Goal: Task Accomplishment & Management: Use online tool/utility

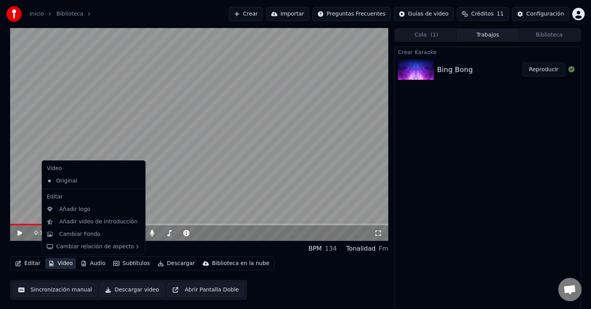
click at [67, 264] on button "Video" at bounding box center [60, 263] width 31 height 11
click at [87, 231] on div "Cambiar Fondo" at bounding box center [79, 234] width 41 height 8
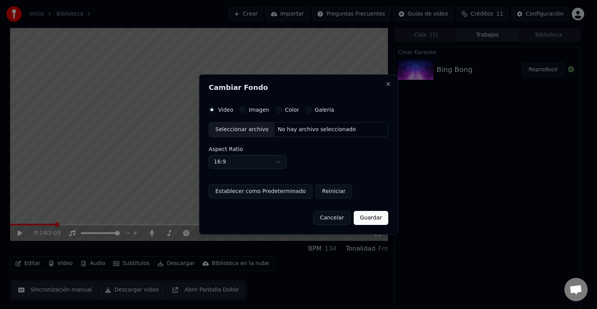
click at [242, 108] on button "Imagen" at bounding box center [243, 110] width 6 height 6
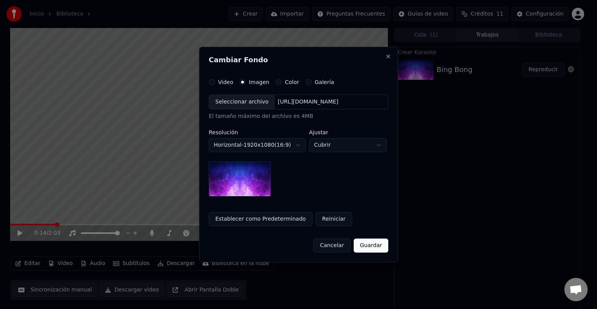
click at [236, 105] on div "Seleccionar archivo" at bounding box center [242, 102] width 66 height 14
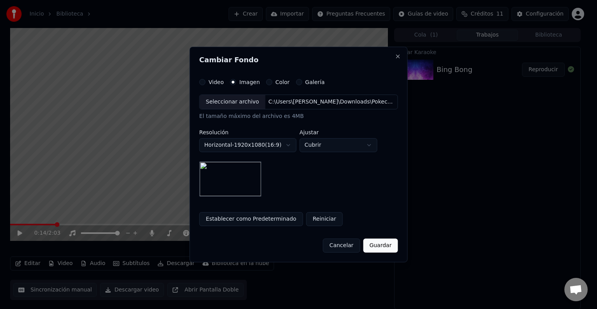
click at [382, 240] on button "Guardar" at bounding box center [380, 245] width 35 height 14
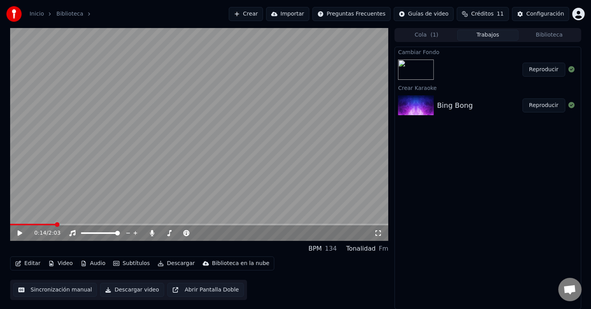
click at [537, 70] on button "Reproducir" at bounding box center [543, 70] width 43 height 14
click at [20, 233] on icon at bounding box center [25, 233] width 18 height 6
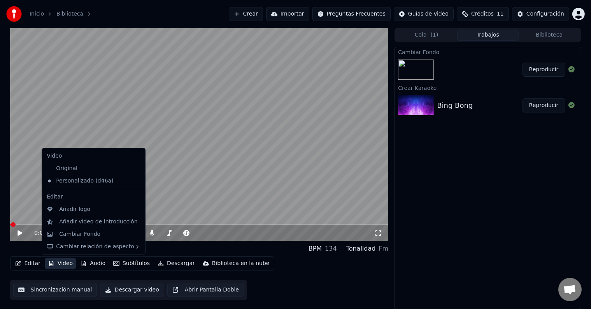
click at [66, 262] on button "Video" at bounding box center [60, 263] width 31 height 11
click at [79, 212] on div "Añadir logo" at bounding box center [74, 209] width 31 height 8
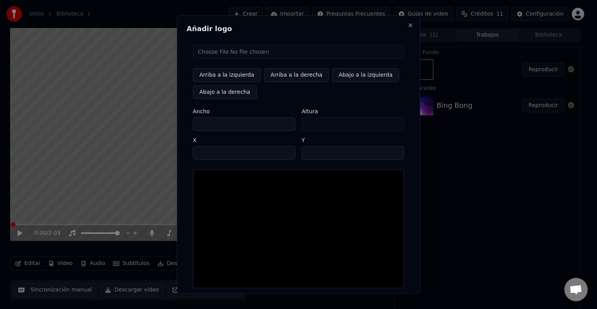
click at [219, 56] on input "file" at bounding box center [299, 52] width 212 height 14
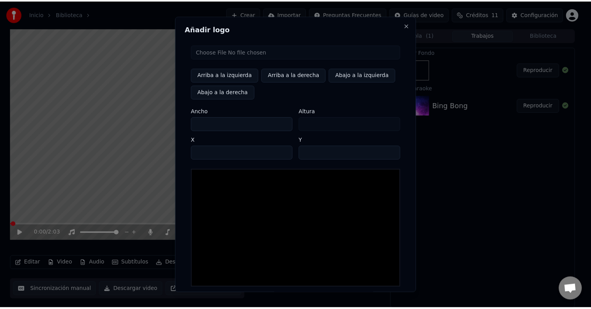
scroll to position [37, 0]
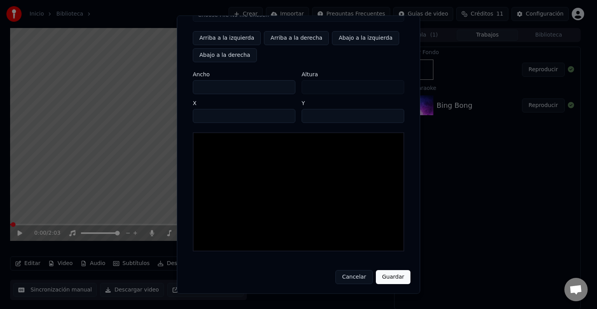
type input "**********"
click at [389, 277] on button "Guardar" at bounding box center [393, 277] width 35 height 14
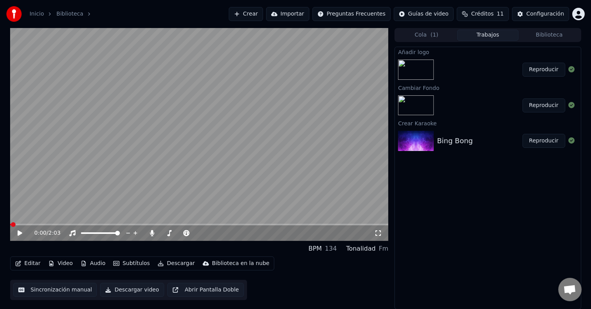
click at [540, 72] on button "Reproducir" at bounding box center [543, 70] width 43 height 14
click at [21, 232] on icon at bounding box center [20, 233] width 4 height 5
click at [20, 233] on icon at bounding box center [19, 232] width 5 height 5
click at [20, 233] on icon at bounding box center [20, 233] width 4 height 5
click at [151, 230] on icon at bounding box center [152, 233] width 8 height 6
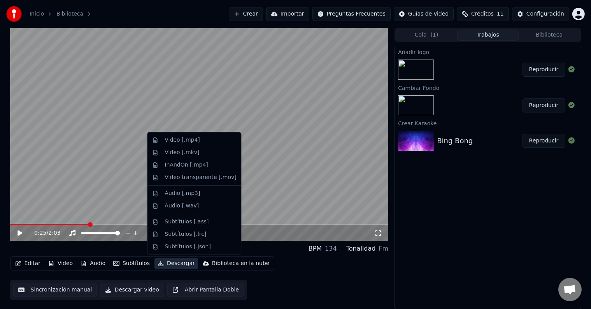
click at [172, 262] on button "Descargar" at bounding box center [176, 263] width 44 height 11
click at [169, 139] on div "Video [.mp4]" at bounding box center [181, 140] width 35 height 8
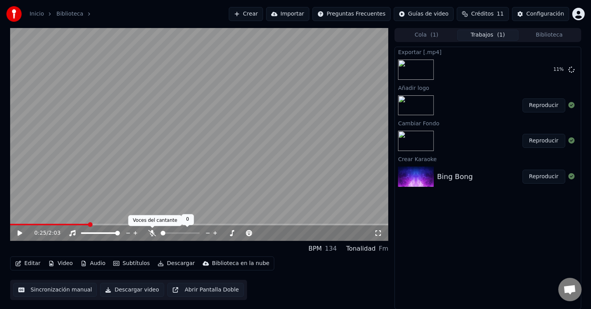
click at [151, 230] on icon at bounding box center [152, 233] width 8 height 6
click at [18, 236] on icon at bounding box center [25, 233] width 18 height 6
click at [19, 231] on icon at bounding box center [20, 233] width 4 height 5
click at [152, 223] on video at bounding box center [199, 134] width 378 height 213
click at [150, 224] on span at bounding box center [94, 225] width 169 height 2
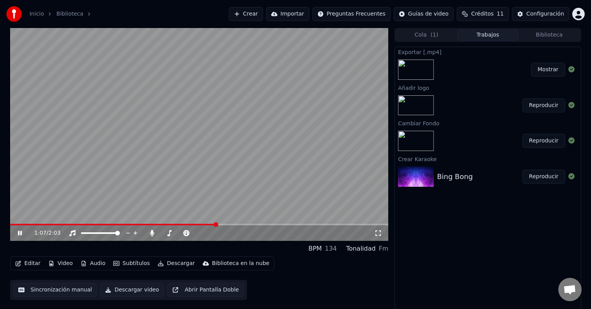
click at [22, 233] on icon at bounding box center [25, 233] width 18 height 6
click at [548, 69] on button "Mostrar" at bounding box center [548, 70] width 34 height 14
click at [21, 266] on button "Editar" at bounding box center [27, 263] width 31 height 11
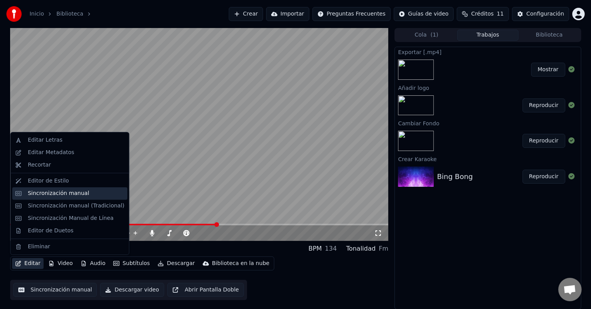
click at [58, 195] on div "Sincronización manual" at bounding box center [58, 193] width 61 height 8
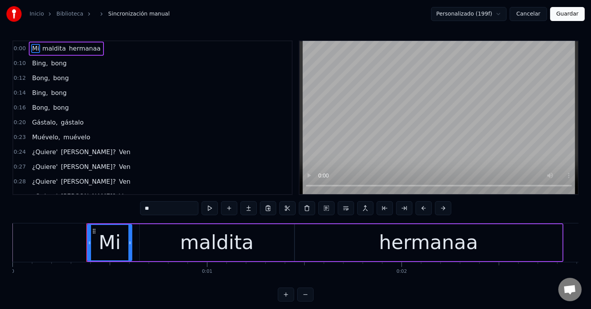
click at [118, 152] on span "Ven" at bounding box center [124, 151] width 13 height 9
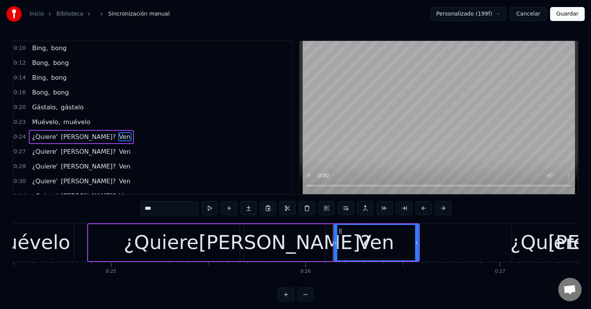
scroll to position [0, 5043]
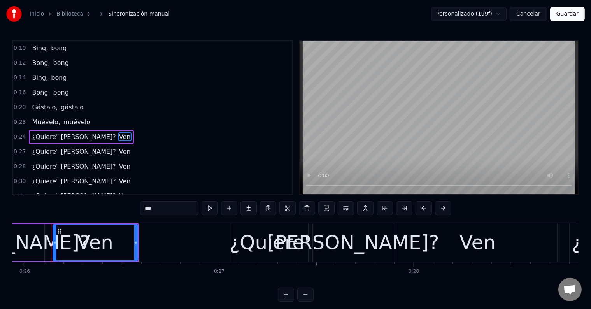
click at [184, 213] on input "***" at bounding box center [169, 208] width 58 height 14
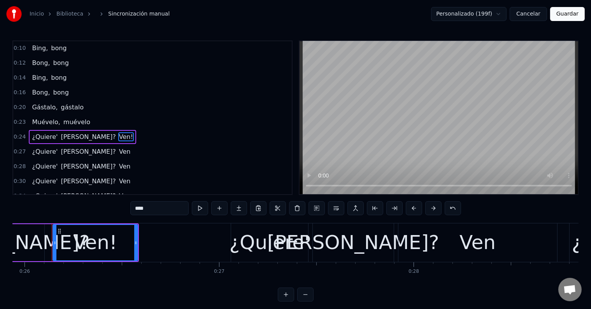
click at [135, 208] on input "****" at bounding box center [159, 208] width 58 height 14
click at [118, 150] on span "Ven" at bounding box center [124, 151] width 13 height 9
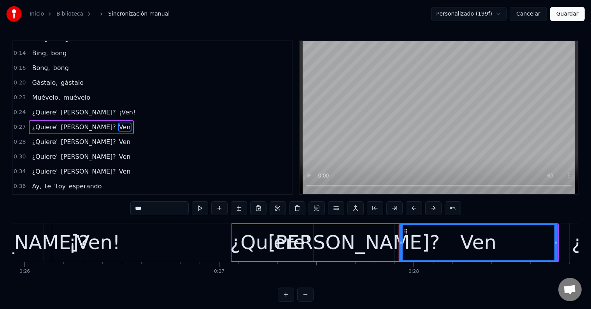
scroll to position [45, 0]
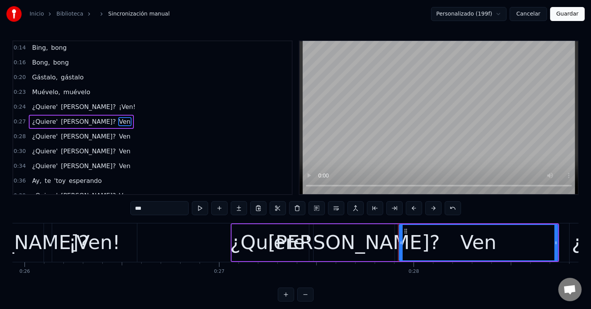
click at [162, 211] on input "***" at bounding box center [159, 208] width 58 height 14
click at [118, 132] on span "Ven" at bounding box center [124, 136] width 13 height 9
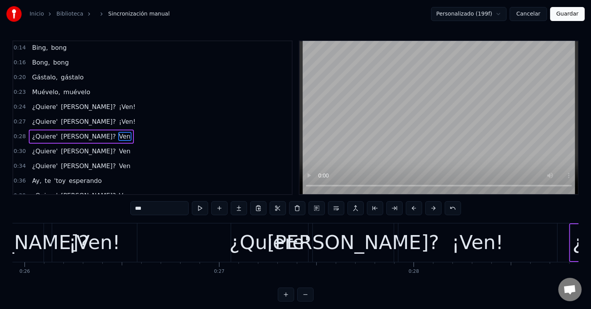
scroll to position [47, 0]
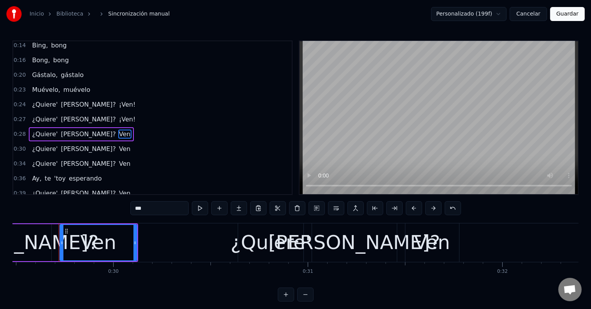
click at [156, 208] on input "***" at bounding box center [159, 208] width 58 height 14
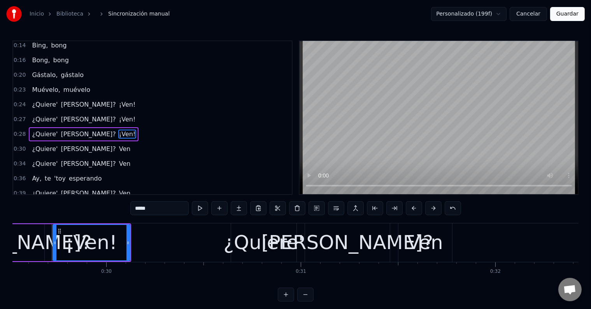
click at [118, 144] on span "Ven" at bounding box center [124, 148] width 13 height 9
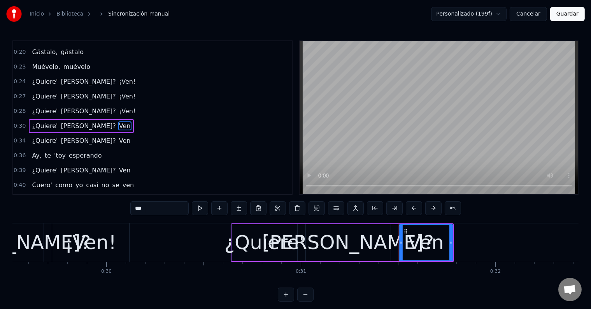
scroll to position [73, 0]
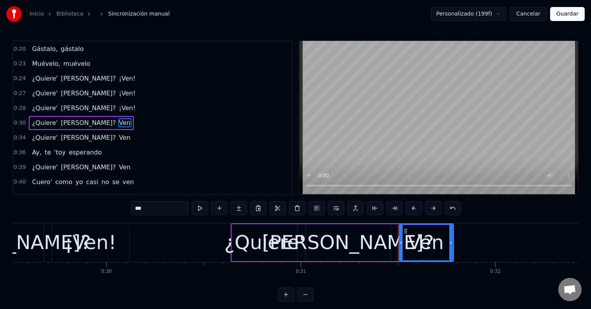
click at [152, 212] on input "***" at bounding box center [159, 208] width 58 height 14
click at [118, 133] on span "Ven" at bounding box center [124, 137] width 13 height 9
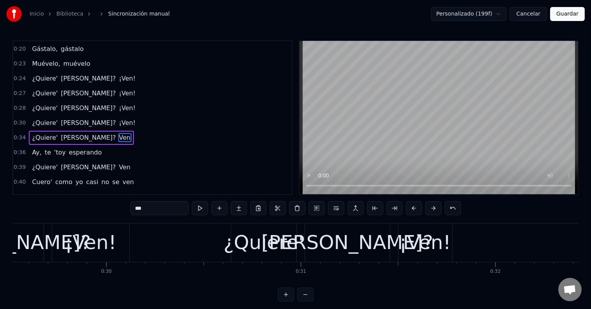
scroll to position [88, 0]
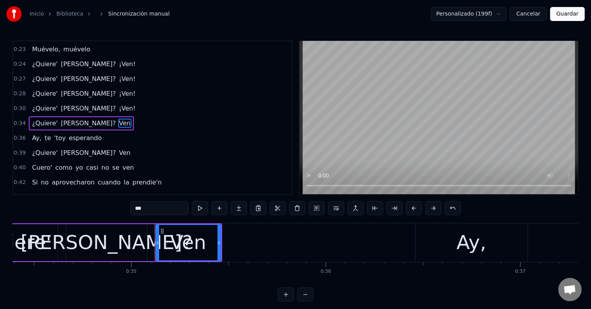
click at [156, 216] on div "0:00 Mi maldita hermanaa 0:10 Bing, bong 0:12 Bong, bong 0:14 Bing, bong 0:16 B…" at bounding box center [295, 170] width 566 height 261
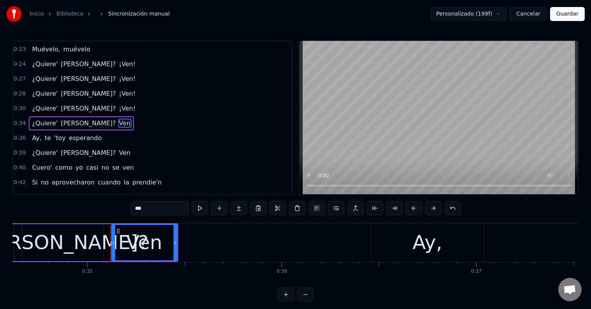
scroll to position [0, 6789]
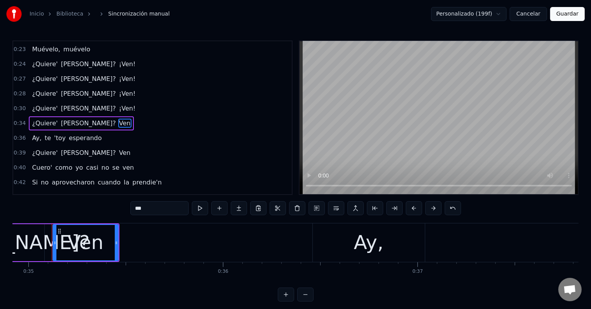
click at [160, 210] on input "***" at bounding box center [159, 208] width 58 height 14
click at [118, 148] on span "Ven" at bounding box center [124, 152] width 13 height 9
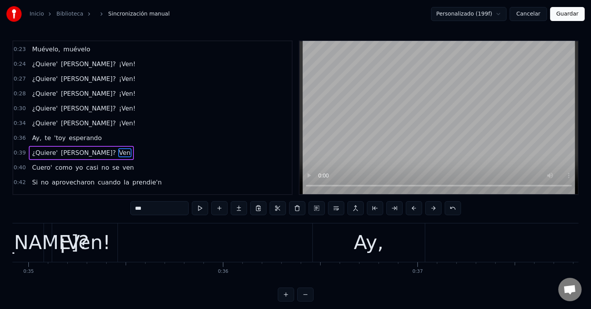
scroll to position [117, 0]
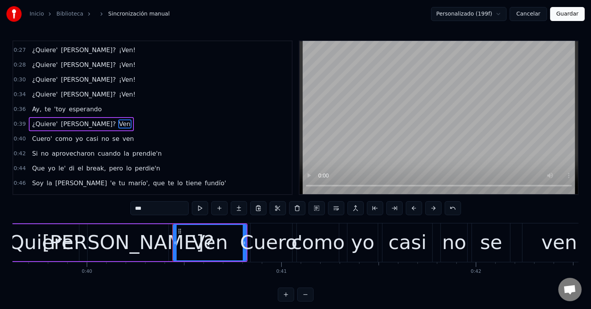
click at [160, 215] on input "***" at bounding box center [159, 208] width 58 height 14
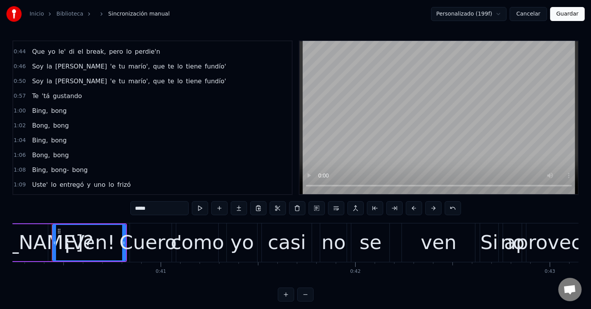
scroll to position [272, 0]
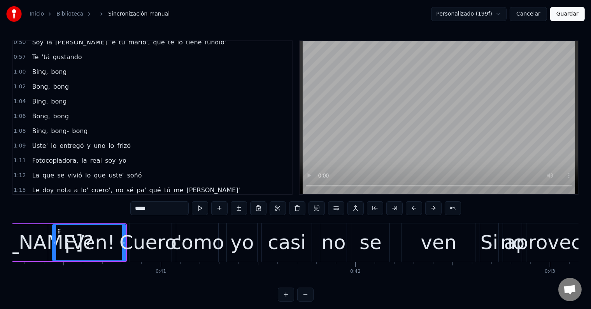
click at [77, 126] on span "bong" at bounding box center [79, 130] width 17 height 9
type input "****"
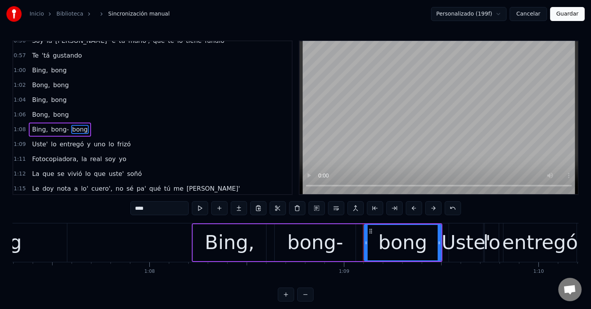
scroll to position [0, 13396]
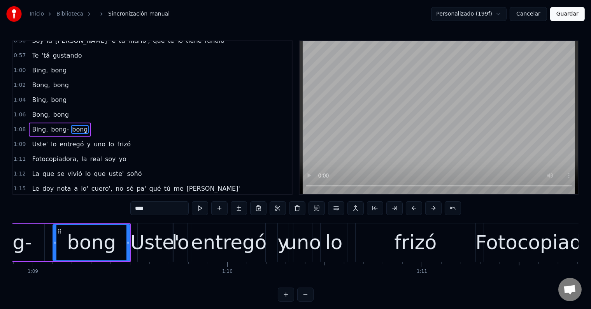
click at [575, 11] on button "Guardar" at bounding box center [567, 14] width 35 height 14
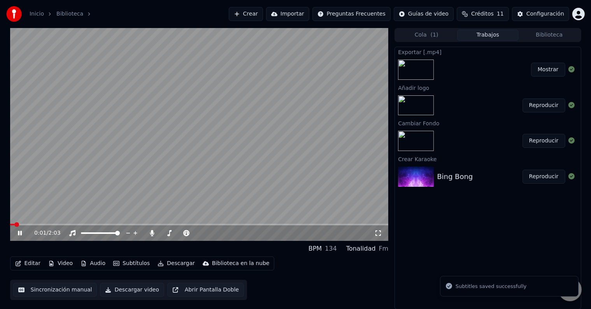
click at [25, 224] on span at bounding box center [199, 225] width 378 height 2
click at [32, 223] on video at bounding box center [199, 134] width 378 height 213
click at [40, 224] on span at bounding box center [199, 225] width 378 height 2
click at [48, 224] on span at bounding box center [199, 225] width 378 height 2
click at [18, 236] on div "0:13 / 2:03" at bounding box center [199, 233] width 372 height 8
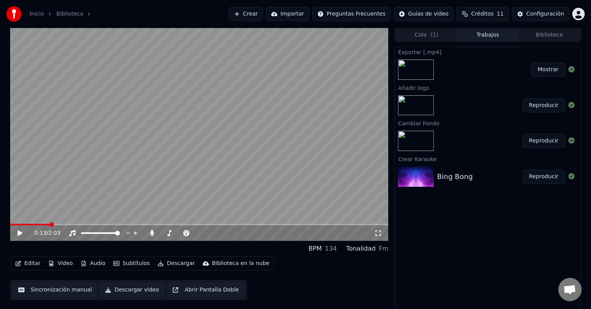
click at [21, 231] on icon at bounding box center [25, 233] width 18 height 6
click at [58, 224] on span at bounding box center [199, 225] width 378 height 2
click at [67, 223] on video at bounding box center [199, 134] width 378 height 213
click at [68, 224] on span at bounding box center [199, 225] width 378 height 2
click at [19, 236] on icon at bounding box center [25, 233] width 18 height 6
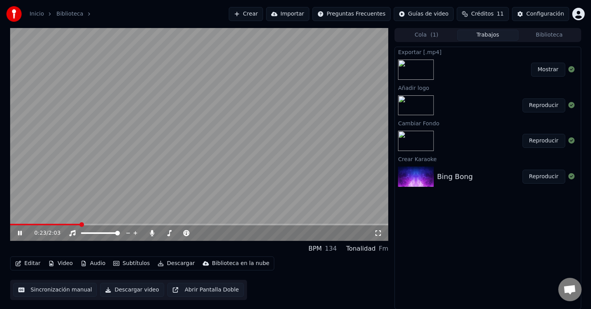
click at [81, 224] on span at bounding box center [199, 225] width 378 height 2
click at [93, 225] on span at bounding box center [199, 225] width 378 height 2
click at [109, 224] on span at bounding box center [199, 225] width 378 height 2
click at [135, 222] on video at bounding box center [199, 134] width 378 height 213
click at [131, 225] on span at bounding box center [199, 225] width 378 height 2
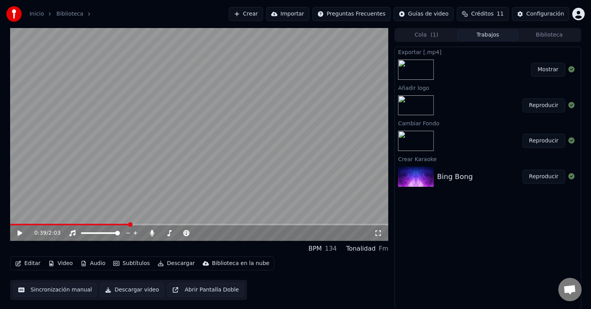
click at [193, 122] on video at bounding box center [199, 134] width 378 height 213
click at [154, 224] on span at bounding box center [199, 225] width 378 height 2
click at [186, 224] on span at bounding box center [199, 225] width 378 height 2
click at [20, 231] on icon at bounding box center [25, 233] width 18 height 6
click at [159, 260] on button "Descargar" at bounding box center [176, 263] width 44 height 11
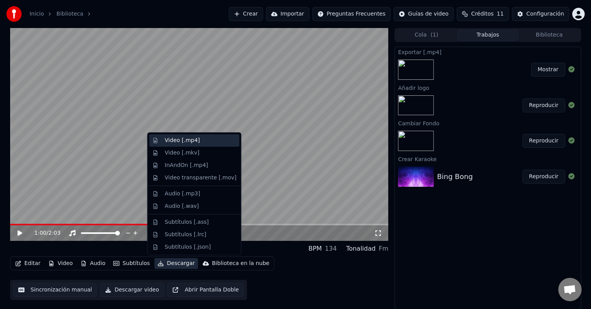
click at [182, 142] on div "Video [.mp4]" at bounding box center [181, 140] width 35 height 8
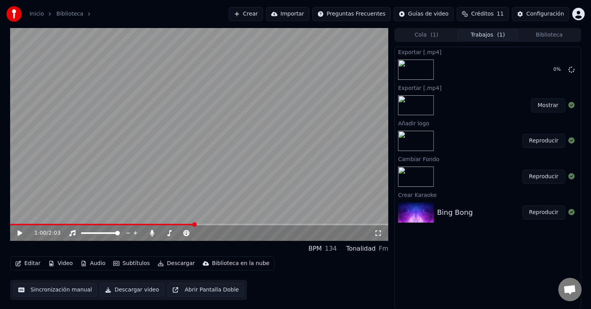
click at [73, 224] on span at bounding box center [102, 225] width 184 height 2
click at [571, 68] on icon at bounding box center [571, 69] width 6 height 6
click at [152, 231] on icon at bounding box center [152, 233] width 4 height 6
click at [20, 233] on icon at bounding box center [19, 232] width 5 height 5
click at [20, 233] on icon at bounding box center [20, 233] width 4 height 5
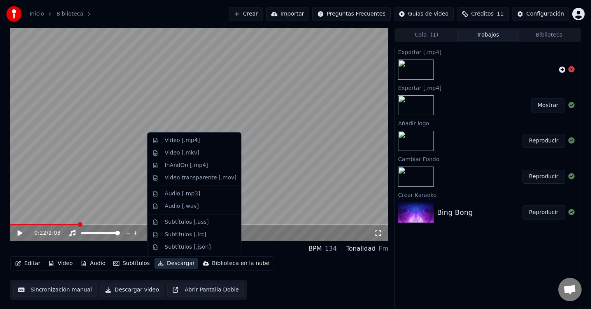
click at [168, 263] on button "Descargar" at bounding box center [176, 263] width 44 height 11
click at [180, 144] on div "Video [.mp4]" at bounding box center [181, 140] width 35 height 8
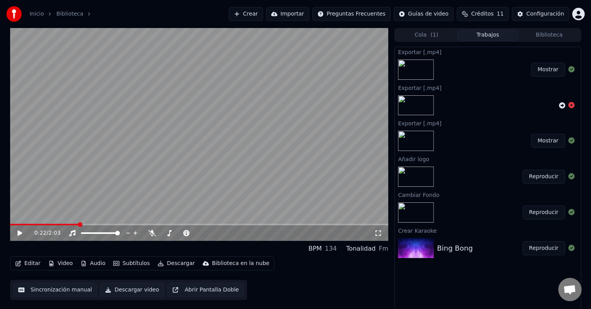
click at [19, 232] on icon at bounding box center [19, 232] width 5 height 5
click at [152, 232] on icon at bounding box center [152, 233] width 8 height 6
click at [17, 232] on icon at bounding box center [25, 233] width 18 height 6
click at [25, 233] on icon at bounding box center [25, 233] width 18 height 6
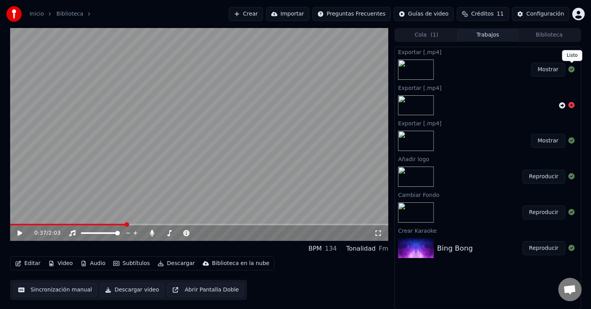
click at [548, 67] on button "Mostrar" at bounding box center [548, 70] width 34 height 14
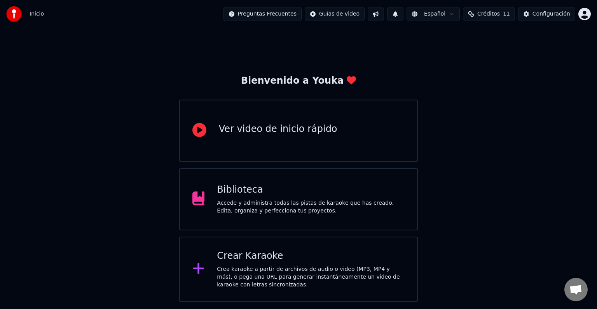
click at [256, 207] on div "Accede y administra todas las pistas de karaoke que has creado. Edita, organiza…" at bounding box center [311, 207] width 188 height 16
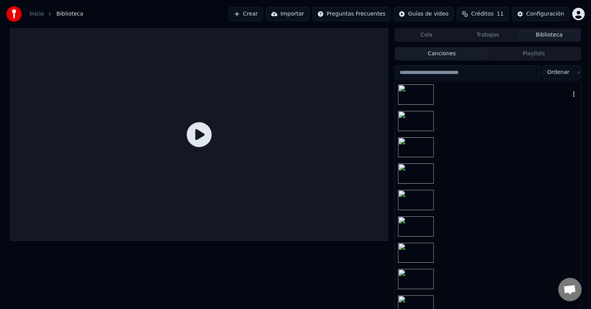
click at [451, 94] on div at bounding box center [487, 94] width 185 height 26
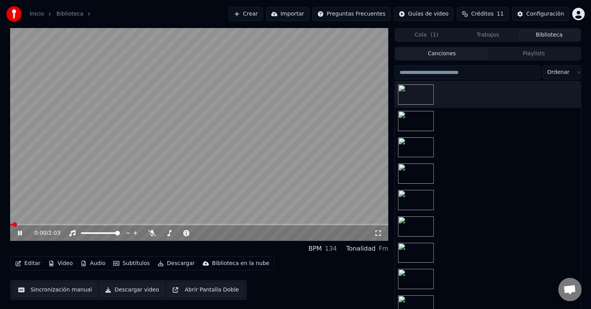
click at [357, 226] on div "0:00 / 2:03" at bounding box center [199, 233] width 378 height 16
click at [351, 226] on div "0:01 / 2:03" at bounding box center [199, 233] width 378 height 16
click at [342, 224] on span at bounding box center [199, 225] width 378 height 2
click at [353, 224] on span at bounding box center [199, 225] width 378 height 2
click at [368, 224] on span at bounding box center [199, 225] width 378 height 2
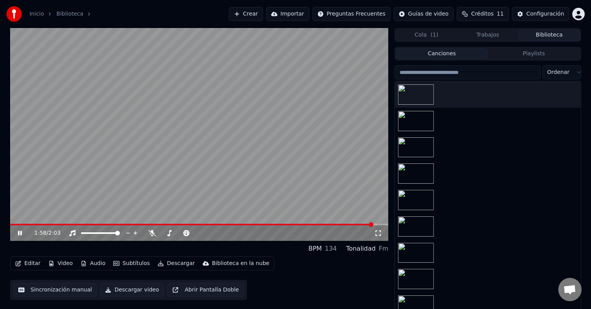
click at [18, 231] on icon at bounding box center [20, 233] width 4 height 5
click at [34, 261] on button "Editar" at bounding box center [27, 263] width 31 height 11
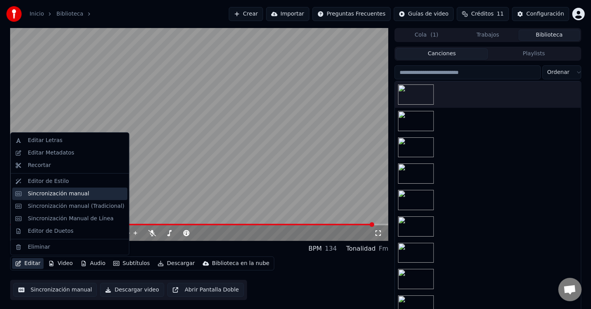
click at [56, 193] on div "Sincronización manual" at bounding box center [58, 194] width 61 height 8
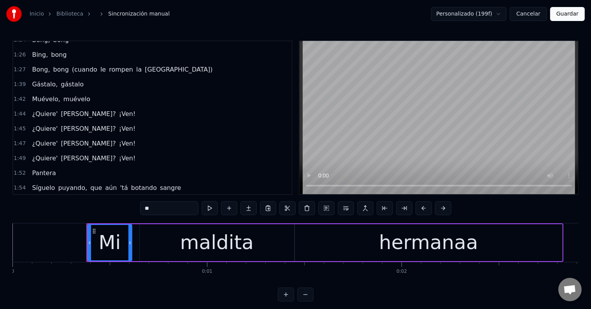
scroll to position [476, 0]
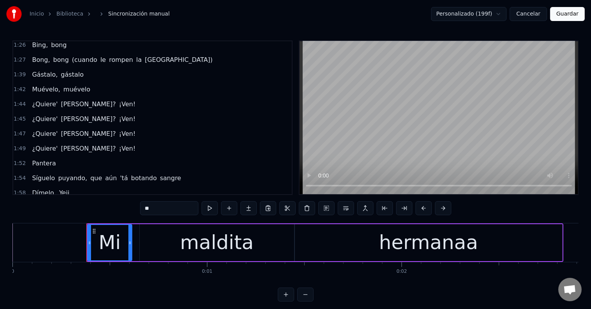
click at [63, 188] on span "Yeii" at bounding box center [64, 192] width 12 height 9
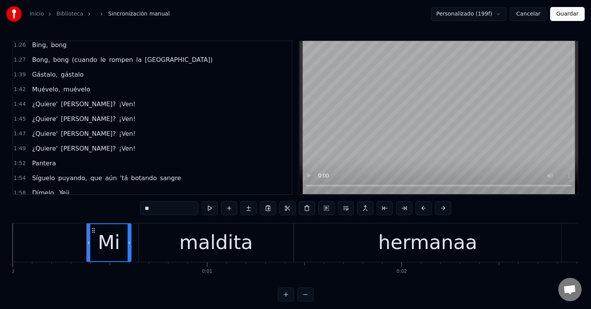
click at [58, 188] on span "Yeii" at bounding box center [64, 192] width 12 height 9
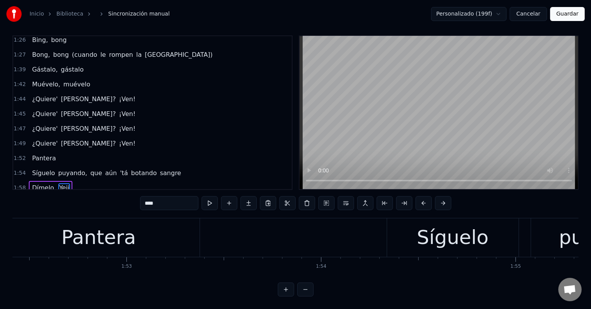
scroll to position [0, 23145]
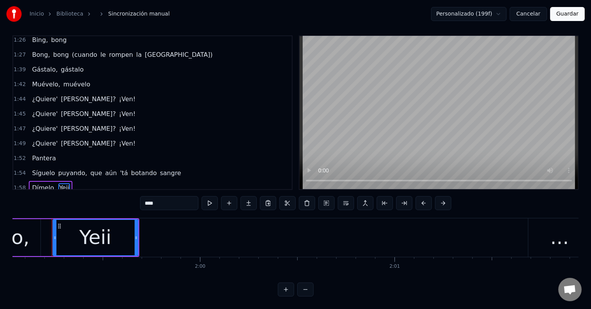
click at [546, 226] on div "..." at bounding box center [559, 237] width 62 height 38
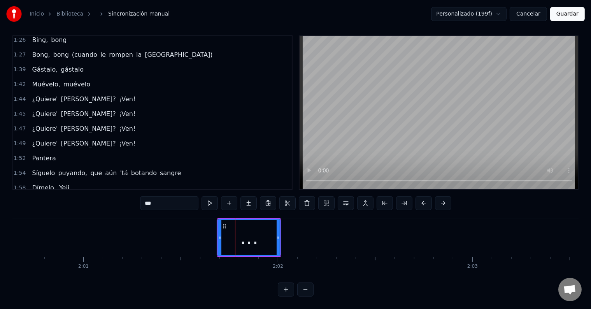
scroll to position [0, 23476]
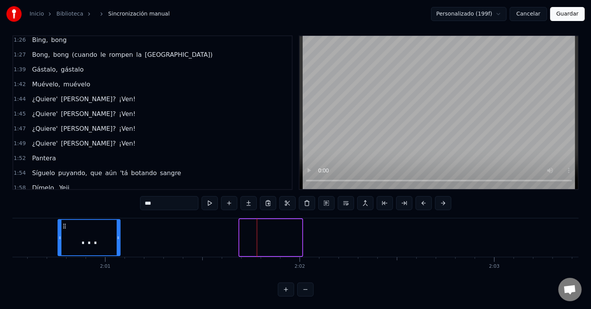
drag, startPoint x: 205, startPoint y: 218, endPoint x: 45, endPoint y: 220, distance: 159.8
click at [61, 223] on icon at bounding box center [64, 226] width 6 height 6
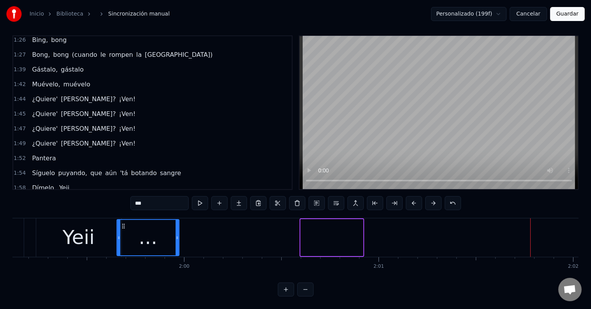
scroll to position [0, 23158]
drag, startPoint x: 45, startPoint y: 218, endPoint x: 127, endPoint y: 234, distance: 83.1
click at [127, 234] on div "..." at bounding box center [150, 237] width 61 height 35
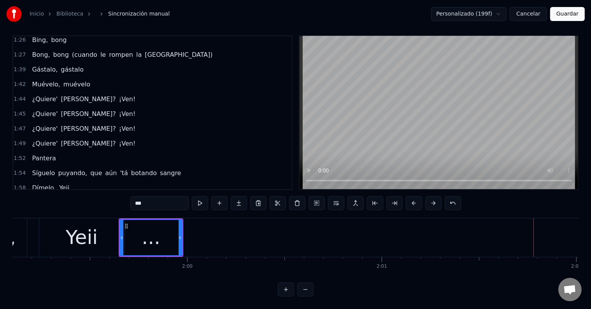
click at [75, 226] on div "Yeii" at bounding box center [82, 237] width 32 height 29
type input "****"
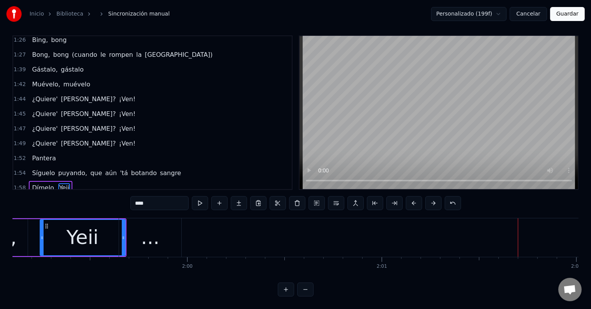
click at [28, 232] on div "Dímelo, Yeii" at bounding box center [28, 237] width 196 height 38
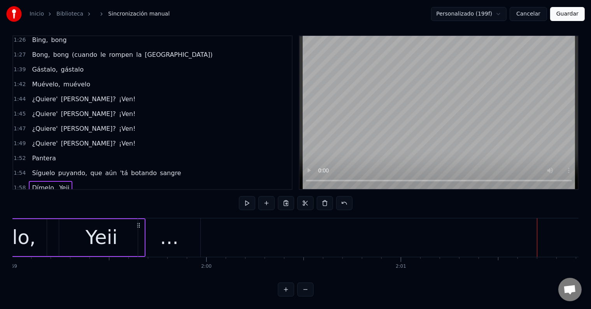
scroll to position [0, 23134]
click at [568, 14] on button "Guardar" at bounding box center [567, 14] width 35 height 14
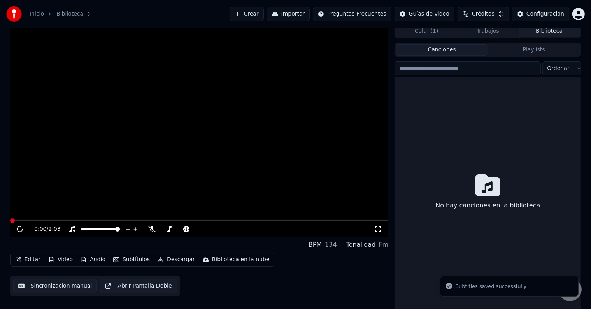
scroll to position [3, 0]
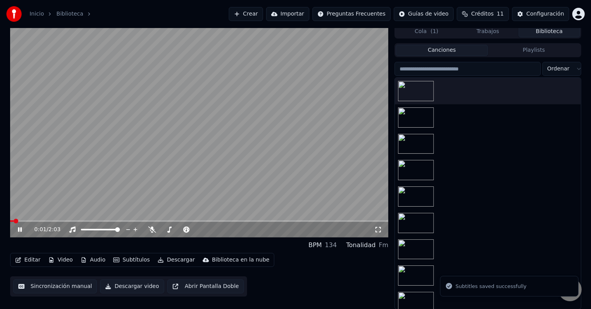
click at [22, 231] on icon at bounding box center [25, 229] width 18 height 6
click at [177, 262] on button "Descargar" at bounding box center [176, 259] width 44 height 11
click at [97, 145] on video at bounding box center [199, 130] width 378 height 213
click at [99, 220] on span at bounding box center [199, 221] width 378 height 2
click at [17, 229] on icon at bounding box center [25, 229] width 18 height 6
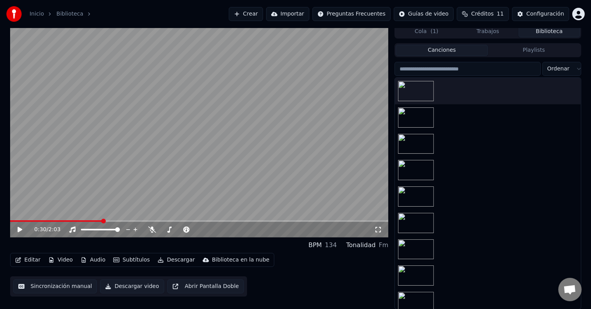
click at [170, 260] on button "Descargar" at bounding box center [176, 259] width 44 height 11
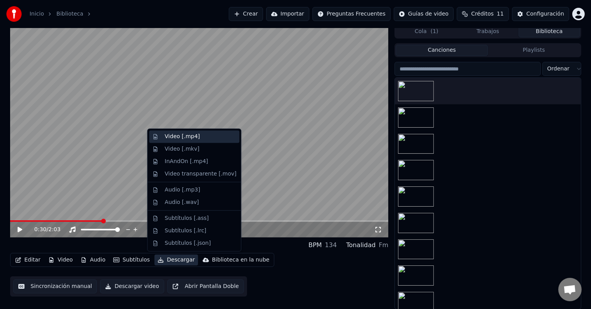
click at [180, 141] on div "Video [.mp4]" at bounding box center [194, 136] width 90 height 12
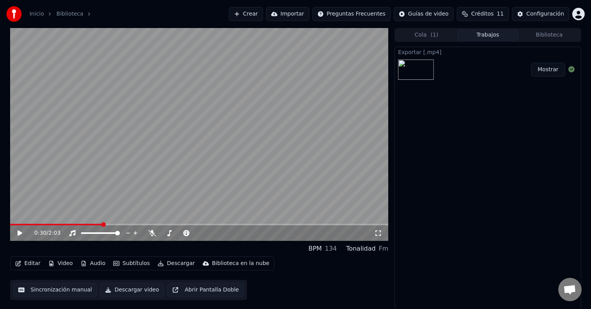
click at [548, 71] on button "Mostrar" at bounding box center [548, 70] width 34 height 14
